Goal: Information Seeking & Learning: Find specific fact

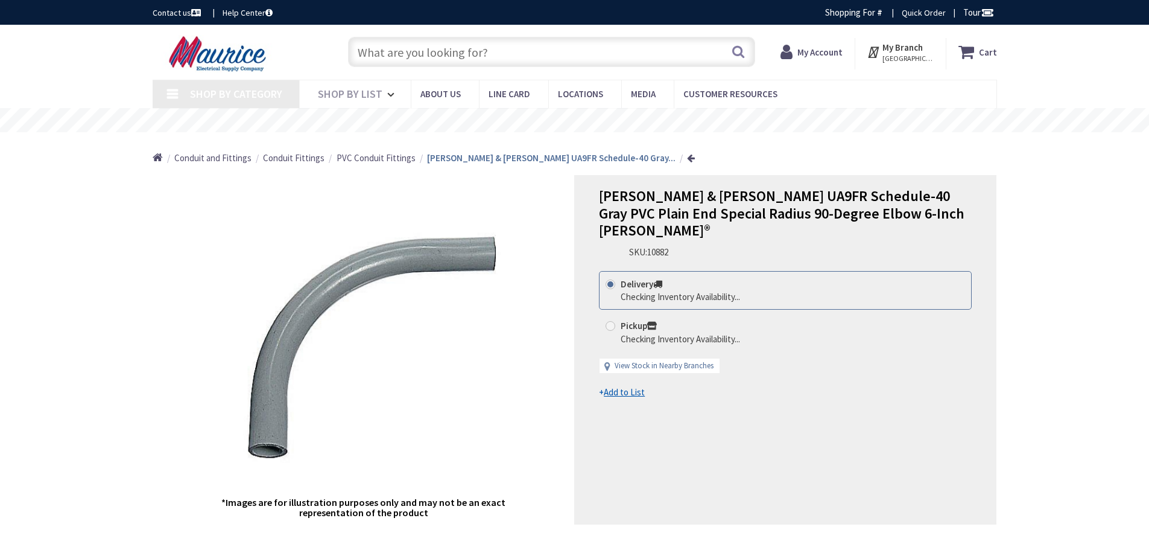
type input "[GEOGRAPHIC_DATA], [GEOGRAPHIC_DATA]"
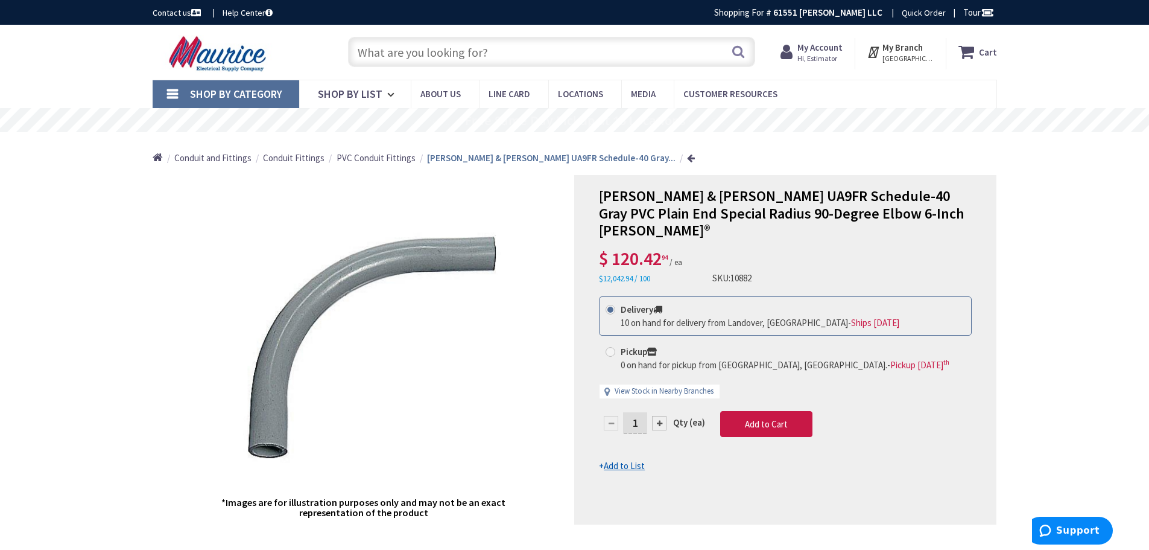
click at [477, 60] on input "text" at bounding box center [551, 52] width 407 height 30
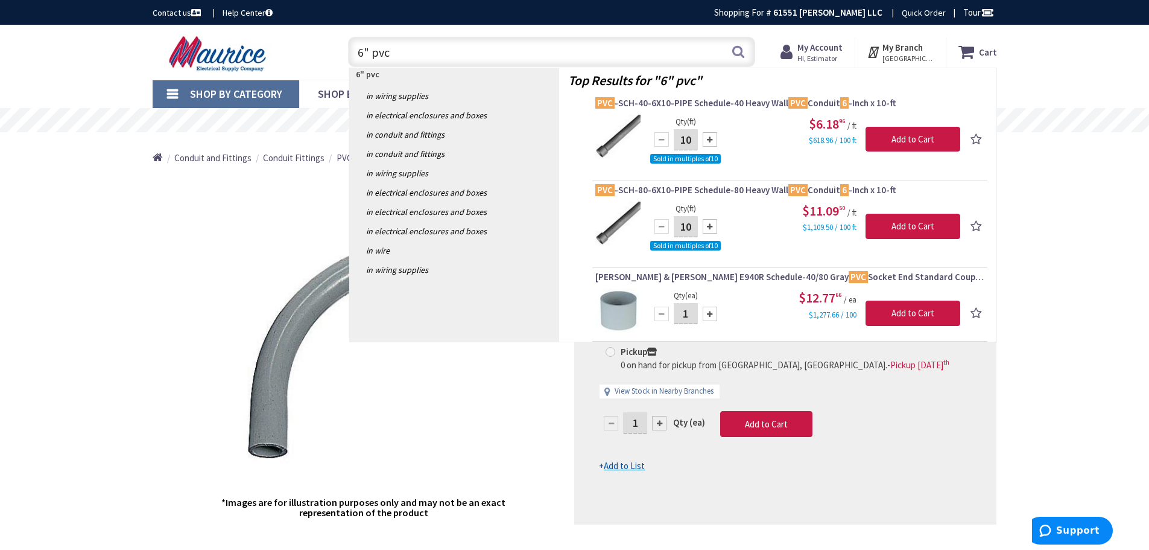
click at [399, 54] on input "6" pvc" at bounding box center [551, 52] width 407 height 30
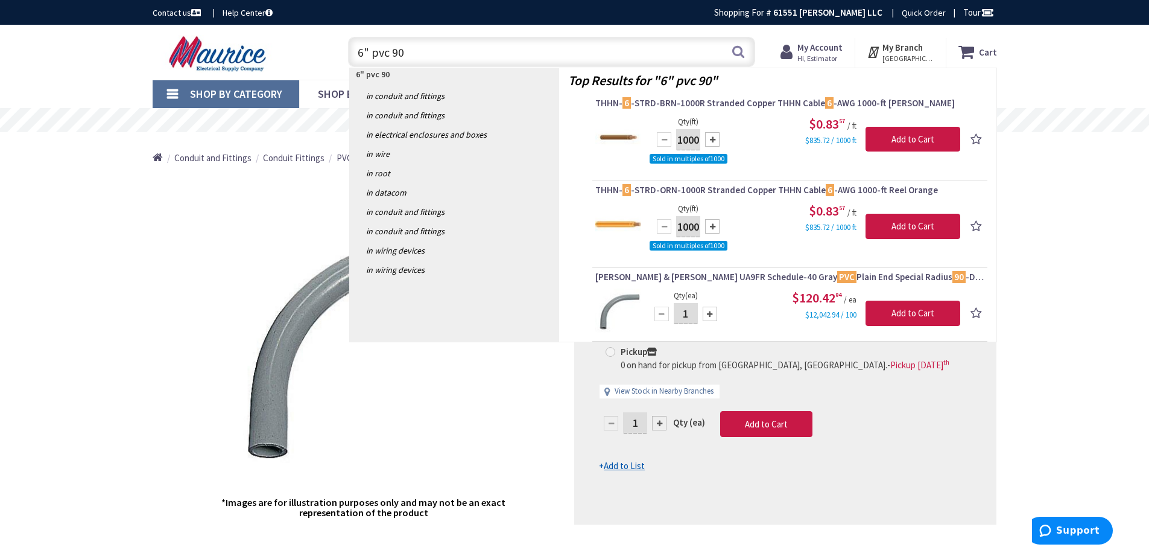
drag, startPoint x: 393, startPoint y: 51, endPoint x: 434, endPoint y: 56, distance: 40.6
click at [434, 56] on input "6" pvc 90" at bounding box center [551, 52] width 407 height 30
type input "6" pvc"
